Goal: Information Seeking & Learning: Learn about a topic

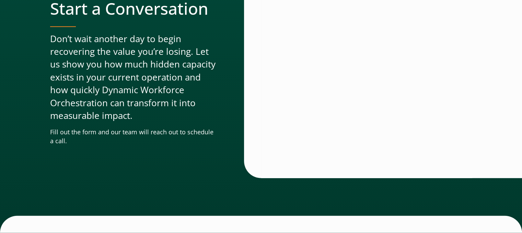
scroll to position [2161, 0]
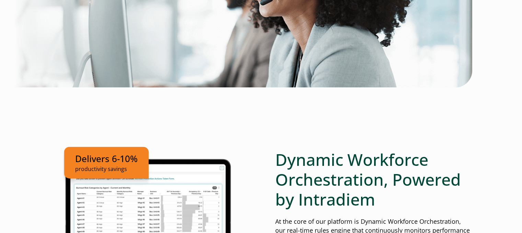
scroll to position [343, 0]
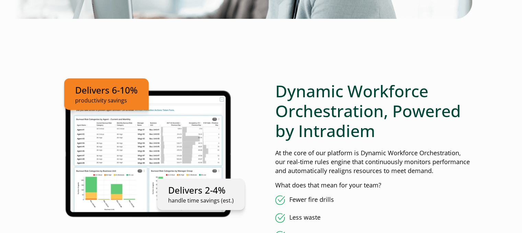
click at [327, 170] on p "At the core of our platform is Dynamic Workforce Orchestration, our real-time r…" at bounding box center [373, 162] width 197 height 27
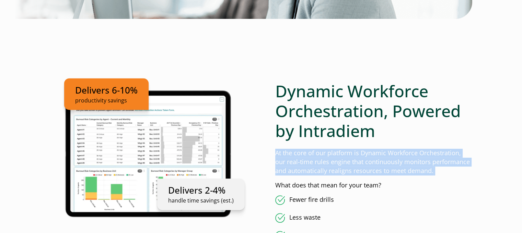
click at [327, 170] on p "At the core of our platform is Dynamic Workforce Orchestration, our real-time r…" at bounding box center [373, 162] width 197 height 27
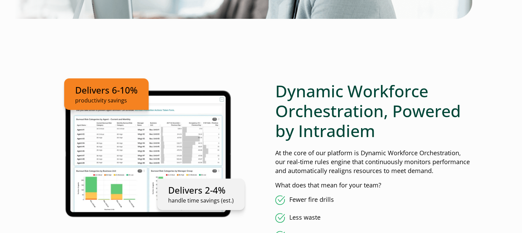
click at [401, 107] on h2 "Dynamic Workforce Orchestration, Powered by Intradiem" at bounding box center [373, 110] width 197 height 59
click at [348, 108] on h2 "Dynamic Workforce Orchestration, Powered by Intradiem" at bounding box center [373, 110] width 197 height 59
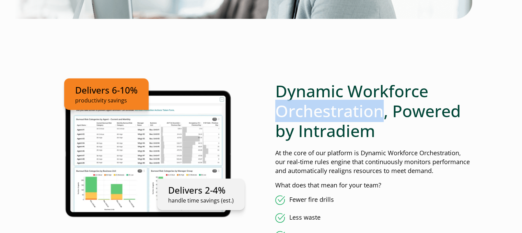
click at [348, 108] on h2 "Dynamic Workforce Orchestration, Powered by Intradiem" at bounding box center [373, 110] width 197 height 59
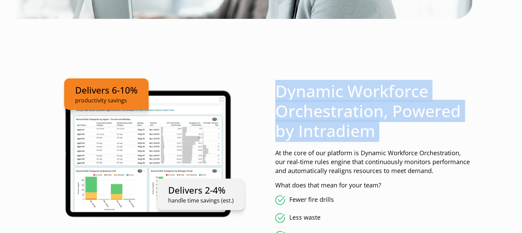
click at [348, 108] on h2 "Dynamic Workforce Orchestration, Powered by Intradiem" at bounding box center [373, 110] width 197 height 59
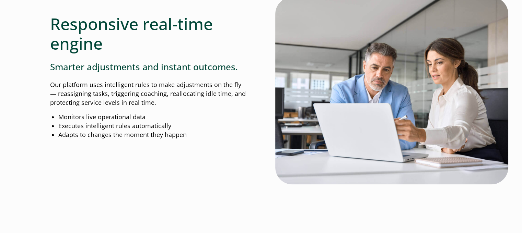
scroll to position [686, 0]
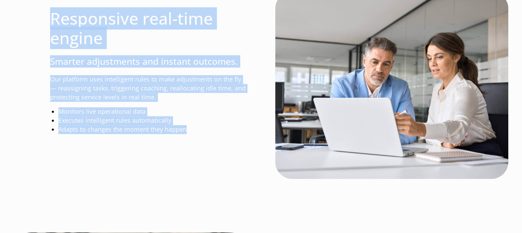
drag, startPoint x: 51, startPoint y: 20, endPoint x: 199, endPoint y: 133, distance: 186.1
click at [199, 133] on div "Responsive real-time engine Smarter adjustments and instant outcomes. Our platf…" at bounding box center [148, 62] width 197 height 143
click at [173, 85] on p "Our platform uses intelligent rules to make adjustments on the fly— reassigning…" at bounding box center [148, 88] width 197 height 27
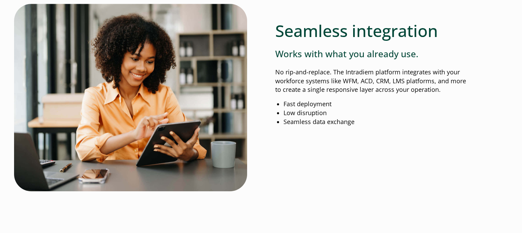
scroll to position [926, 0]
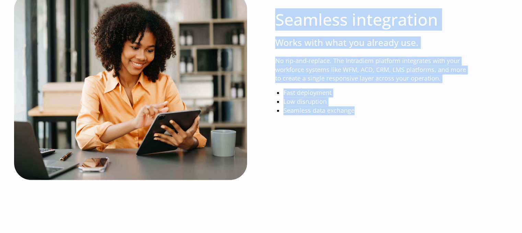
drag, startPoint x: 279, startPoint y: 23, endPoint x: 368, endPoint y: 118, distance: 130.0
click at [368, 118] on div "Seamless integration Works with what you already use. No rip-and-replace. The I…" at bounding box center [373, 87] width 197 height 190
click at [338, 71] on p "No rip-and-replace. The Intradiem platform integrates with your workforce syste…" at bounding box center [373, 70] width 197 height 27
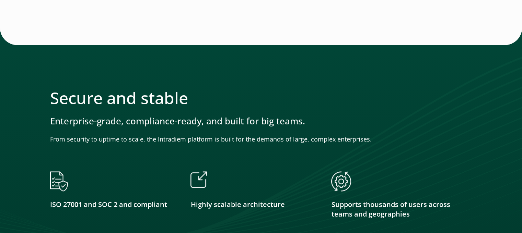
scroll to position [1166, 0]
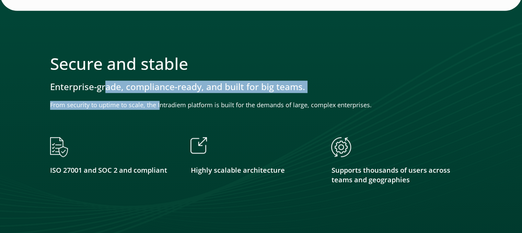
drag, startPoint x: 107, startPoint y: 78, endPoint x: 162, endPoint y: 90, distance: 56.2
click at [164, 100] on div "Secure and stable Enterprise-grade, compliance-ready, and built for big teams. …" at bounding box center [261, 129] width 422 height 150
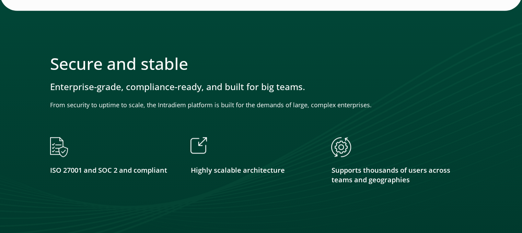
click at [144, 67] on h2 "Secure and stable" at bounding box center [261, 64] width 422 height 20
click at [35, 41] on div at bounding box center [261, 123] width 522 height 260
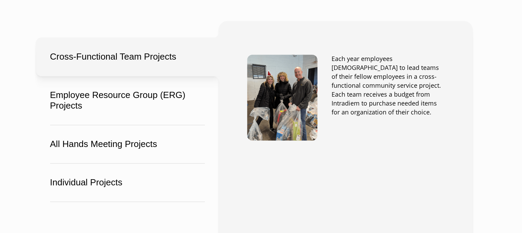
scroll to position [960, 0]
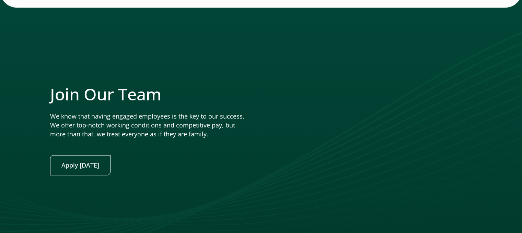
scroll to position [1775, 0]
